Goal: Information Seeking & Learning: Learn about a topic

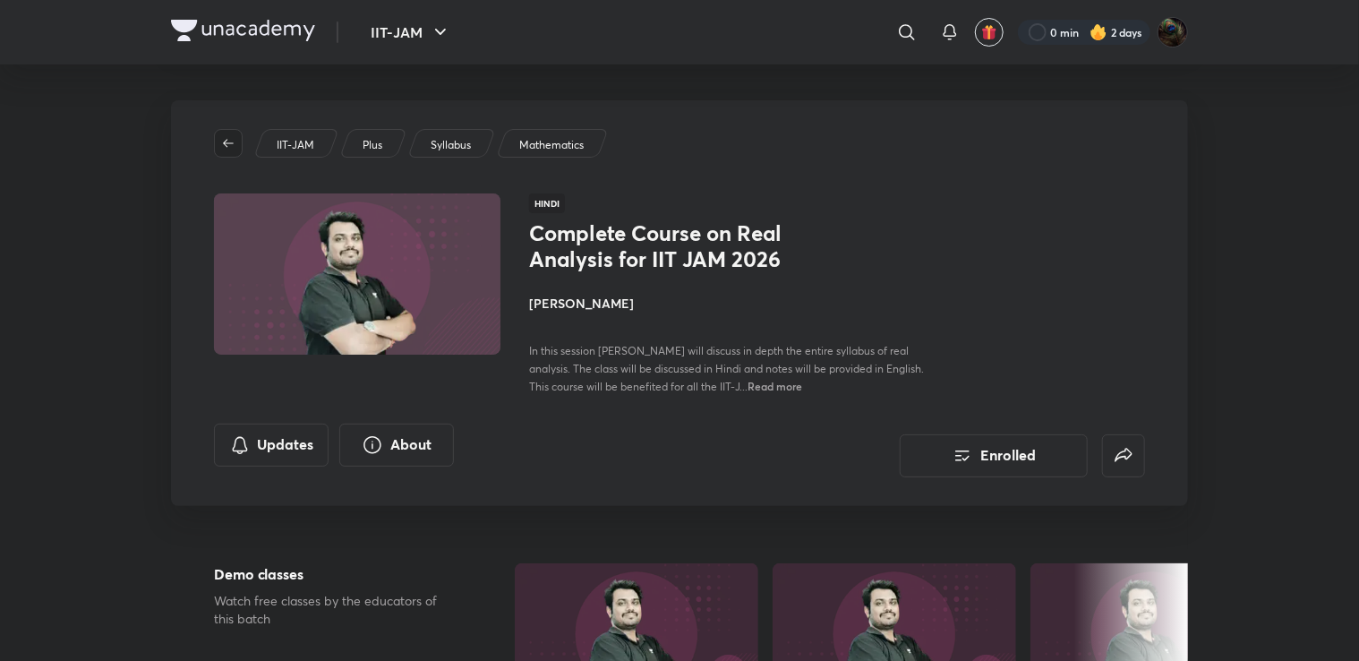
click at [228, 138] on icon "button" at bounding box center [228, 143] width 14 height 14
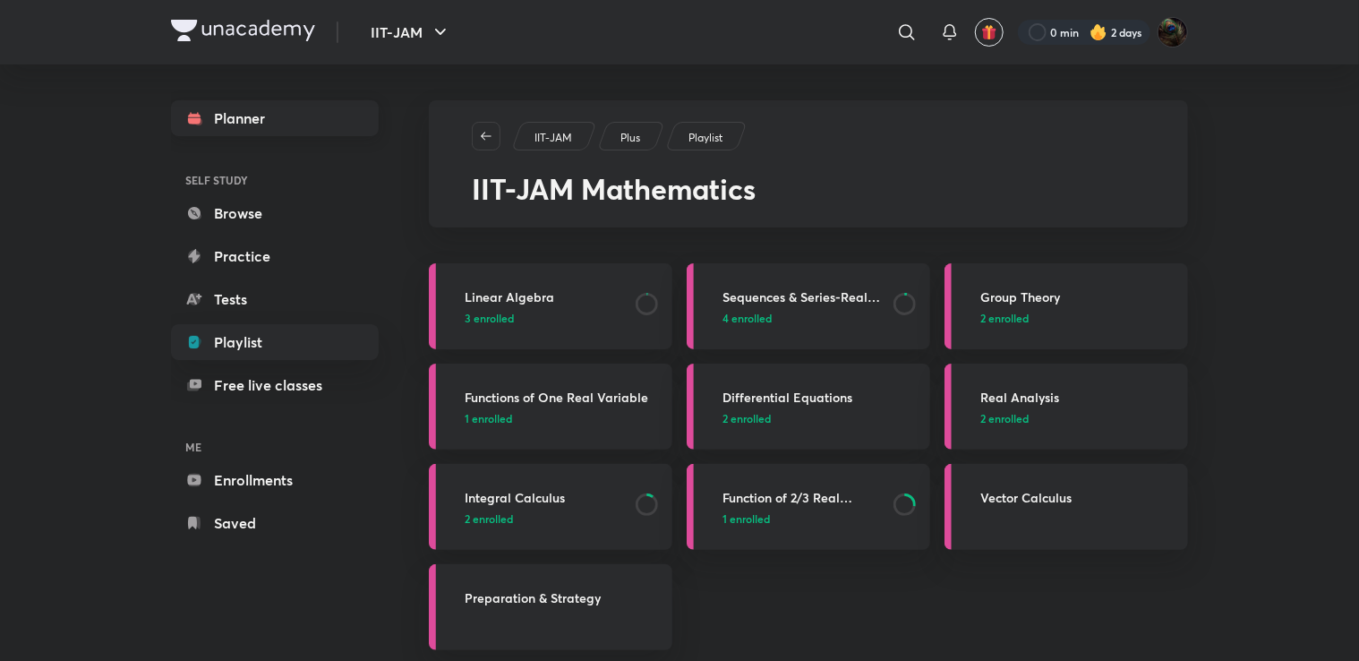
click at [243, 116] on link "Planner" at bounding box center [275, 118] width 208 height 36
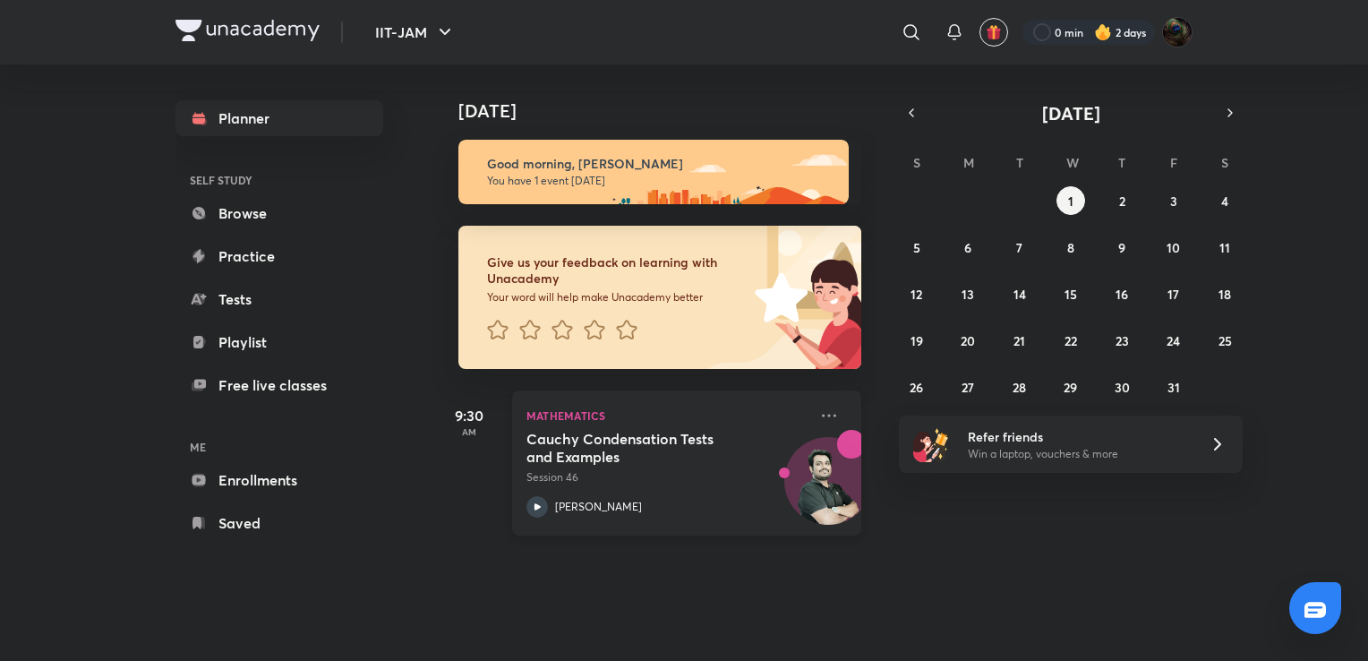
click at [541, 507] on icon at bounding box center [536, 506] width 21 height 21
